Goal: Task Accomplishment & Management: Manage account settings

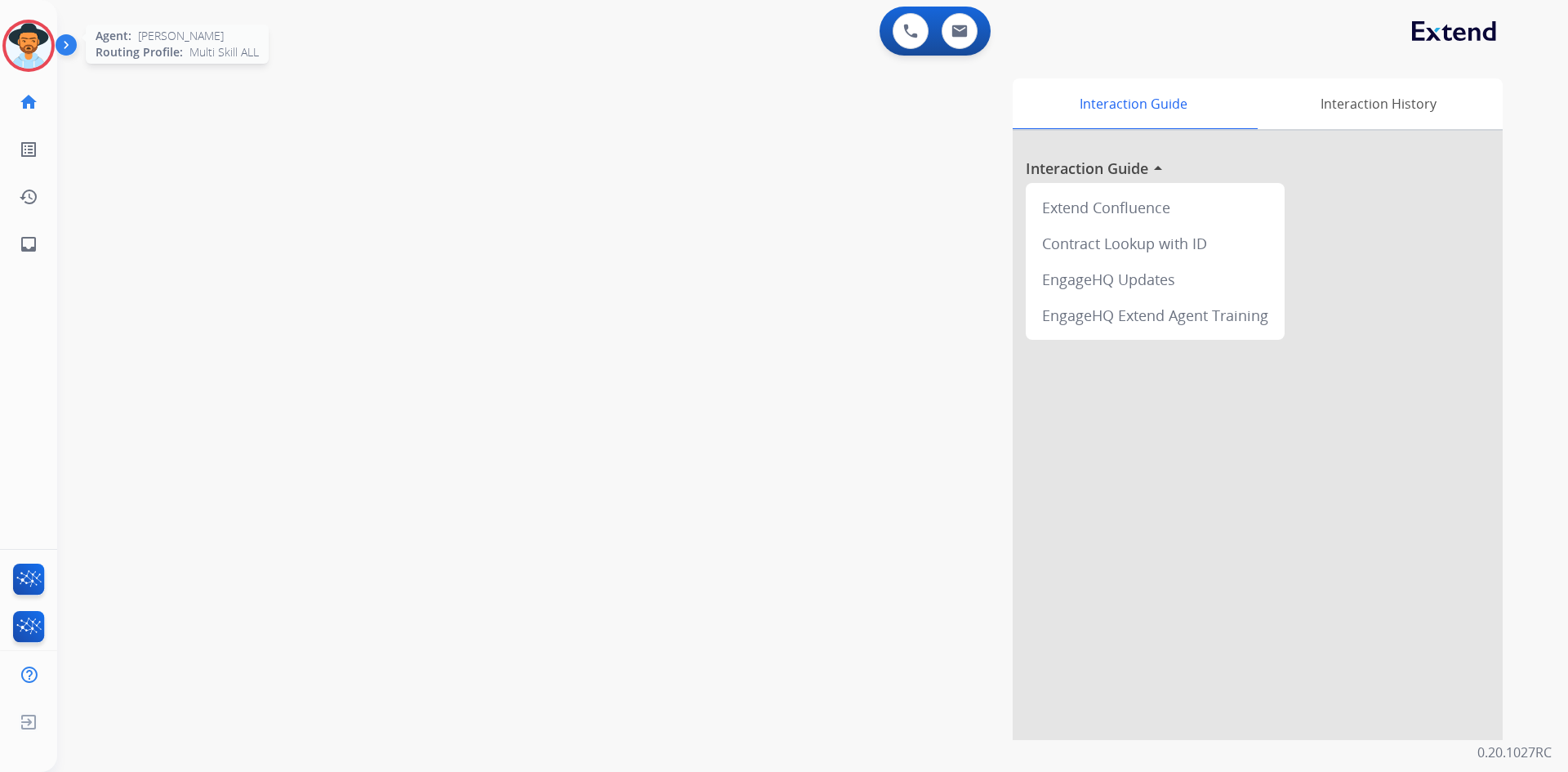
click at [30, 32] on img at bounding box center [28, 45] width 45 height 45
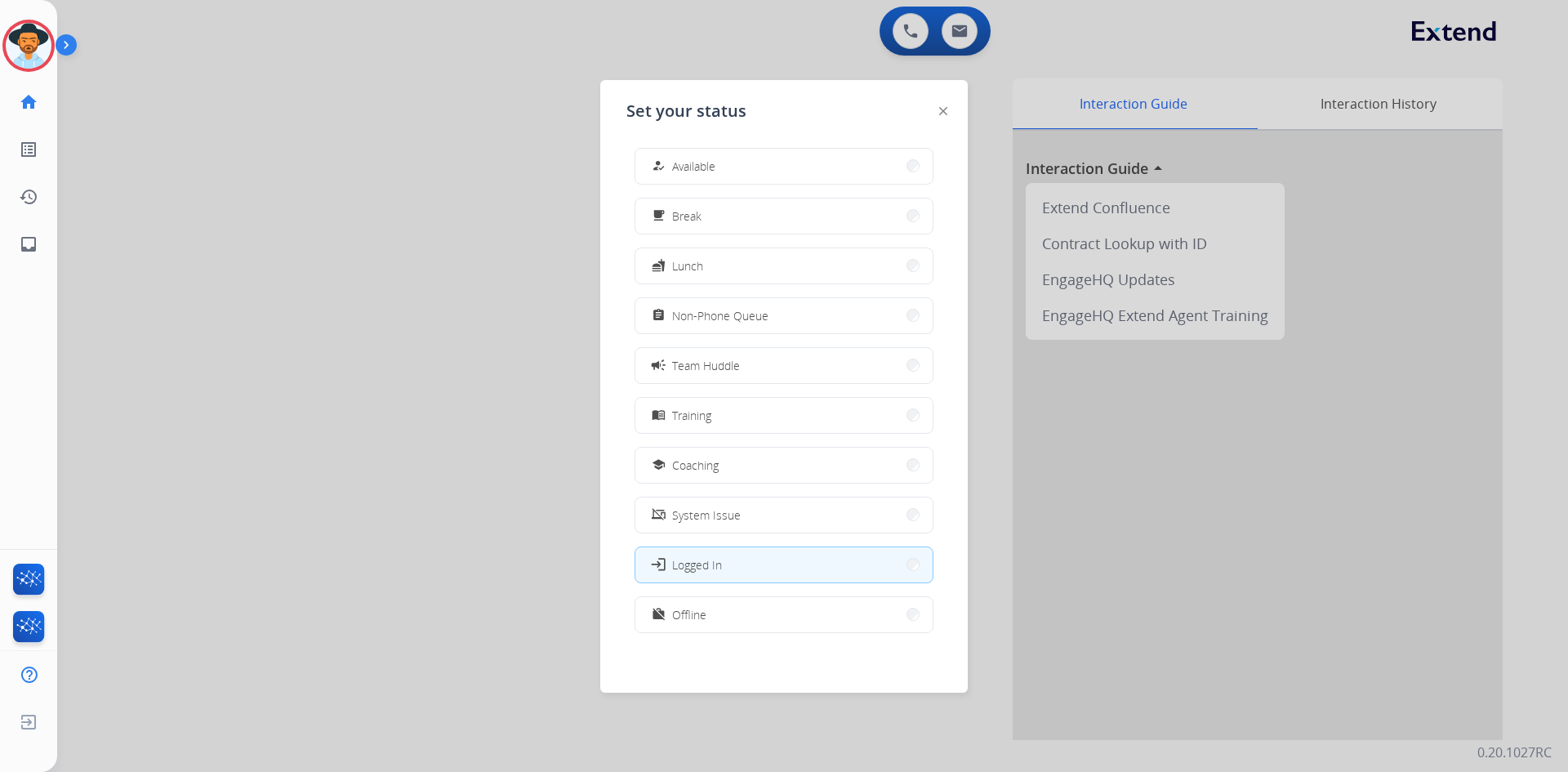
scroll to position [5, 0]
click at [719, 477] on button "work_off Offline" at bounding box center [784, 612] width 298 height 35
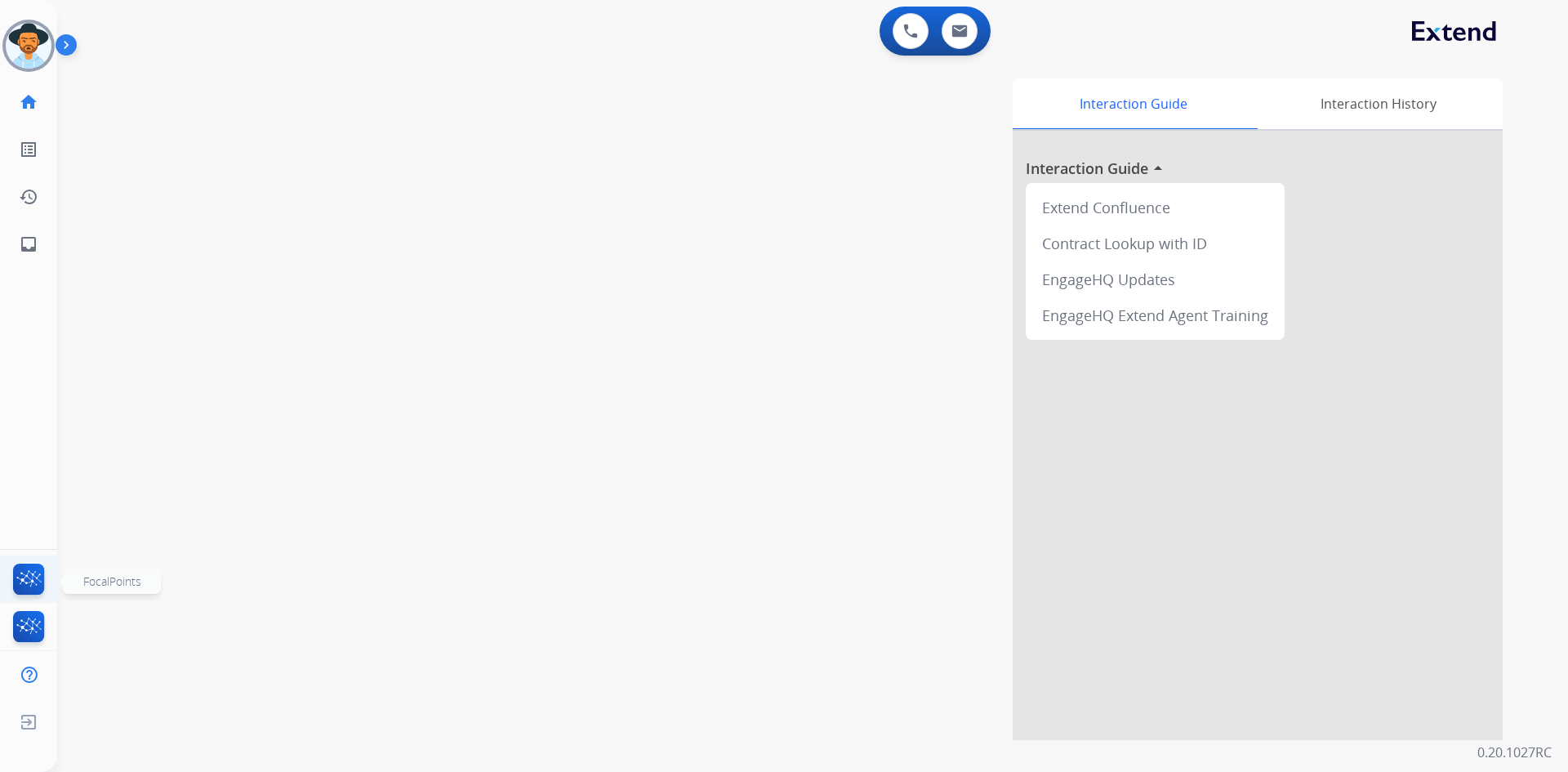
click at [28, 477] on img at bounding box center [30, 582] width 39 height 38
